Goal: Check status: Check status

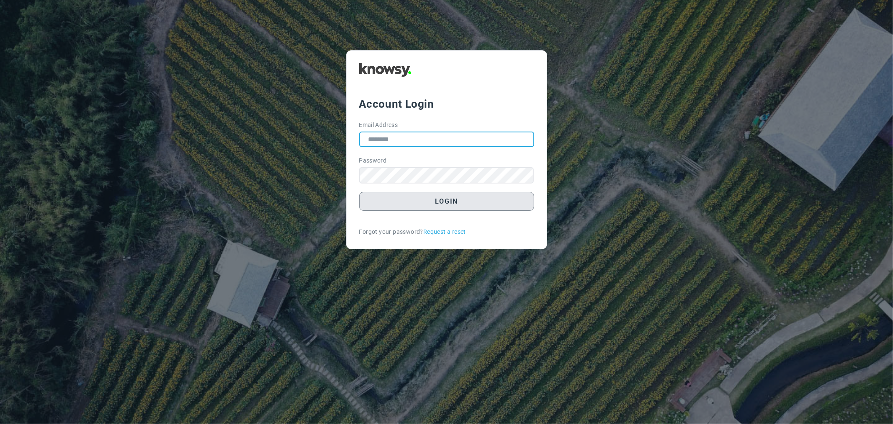
type input "**********"
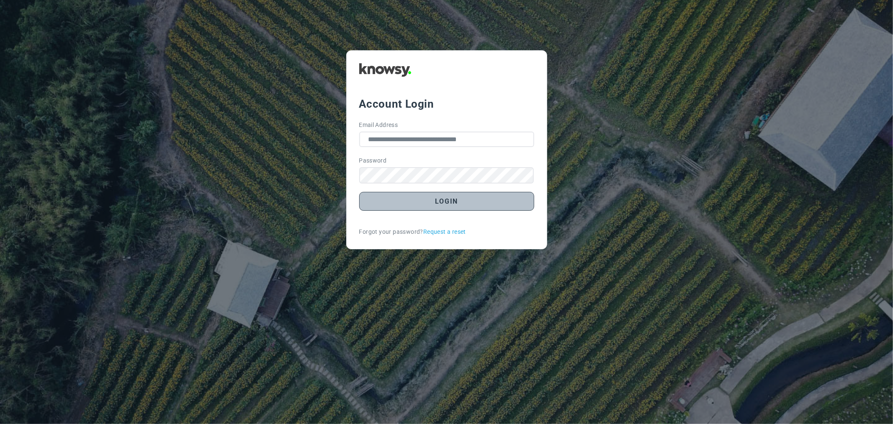
click at [462, 203] on button "Login" at bounding box center [446, 201] width 175 height 19
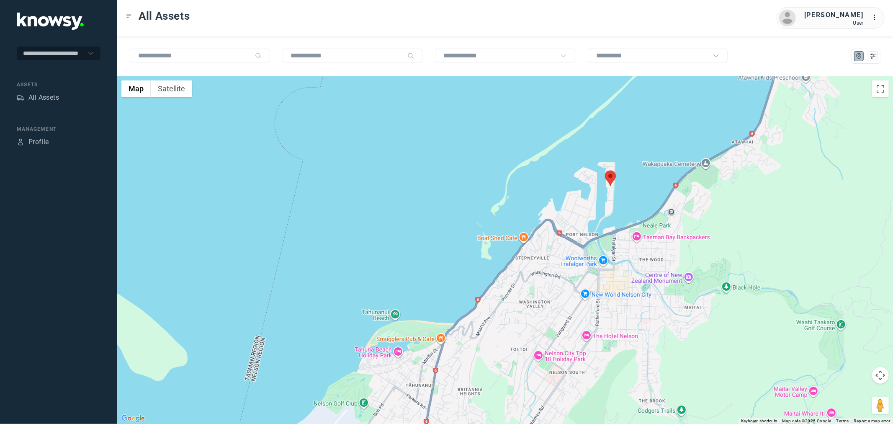
click at [605, 170] on area at bounding box center [605, 170] width 0 height 0
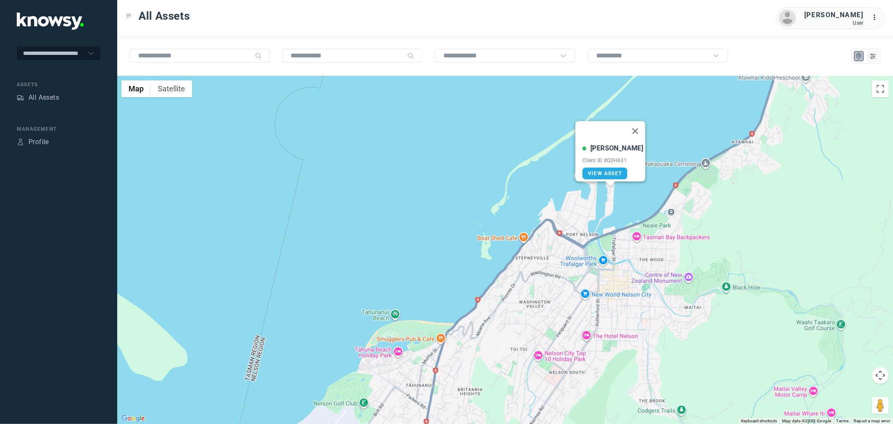
click at [605, 160] on div "[PERSON_NAME] Client ID #QDH631 View Asset" at bounding box center [612, 161] width 61 height 36
click at [606, 170] on span "View Asset" at bounding box center [605, 173] width 34 height 6
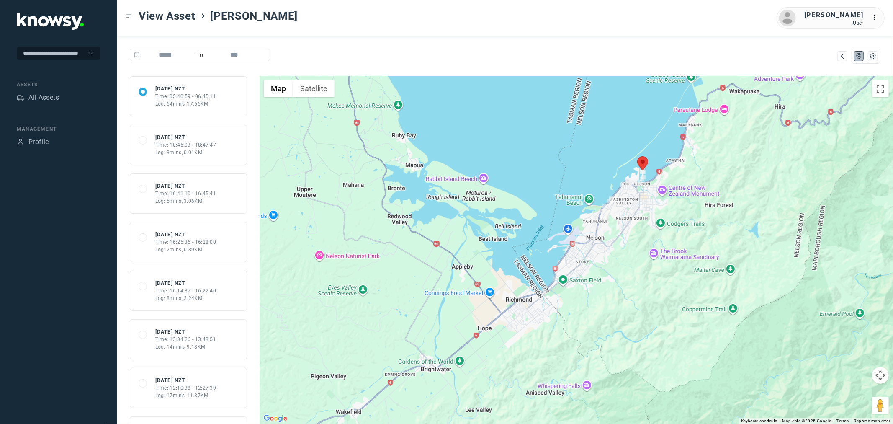
click at [202, 98] on div "Time: 05:40:59 - 06:45:11" at bounding box center [185, 97] width 61 height 8
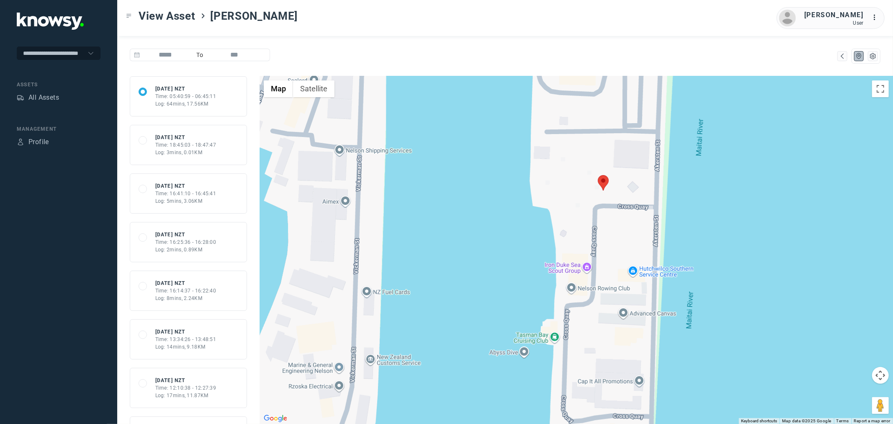
click at [598, 175] on area at bounding box center [598, 175] width 0 height 0
click at [595, 175] on span "Refresh Asset" at bounding box center [603, 178] width 45 height 6
